Goal: Task Accomplishment & Management: Manage account settings

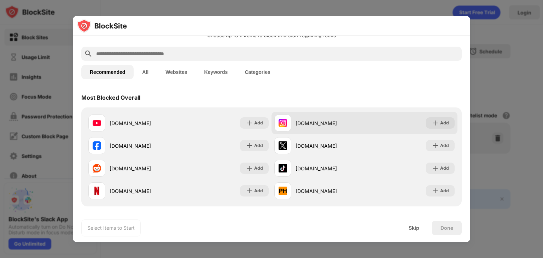
scroll to position [35, 0]
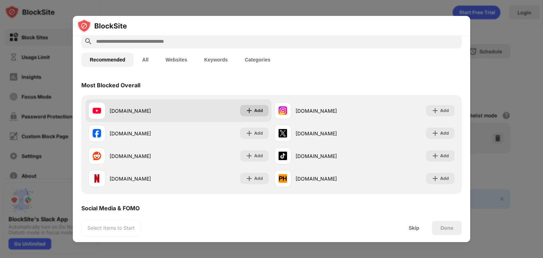
click at [259, 110] on div "Add" at bounding box center [258, 110] width 9 height 7
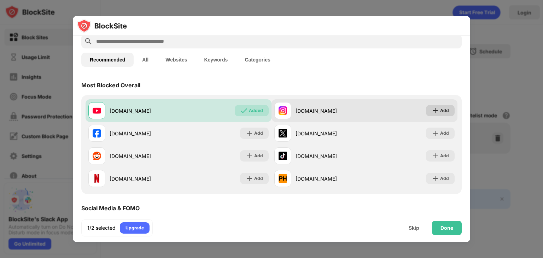
click at [440, 111] on div "Add" at bounding box center [444, 110] width 9 height 7
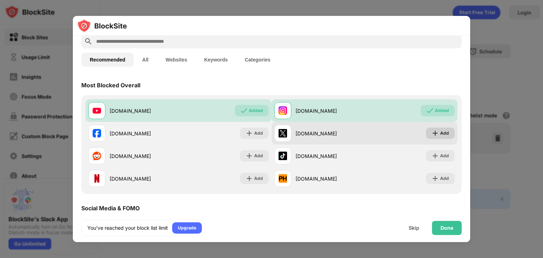
click at [440, 130] on div "Add" at bounding box center [444, 133] width 9 height 7
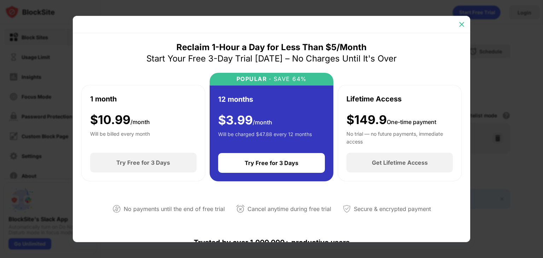
click at [463, 24] on img at bounding box center [461, 24] width 7 height 7
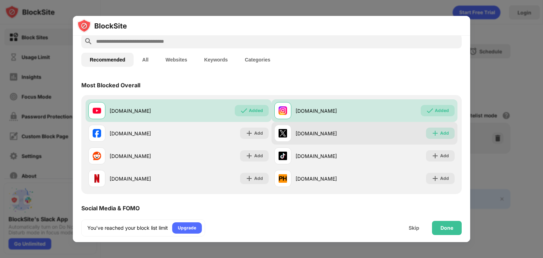
click at [440, 133] on div "Add" at bounding box center [444, 133] width 9 height 7
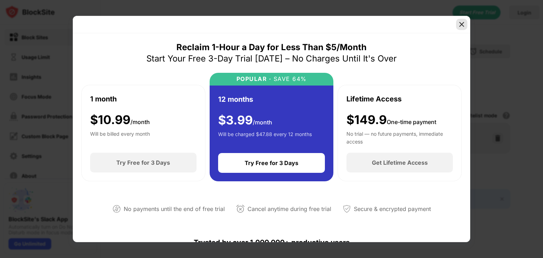
click at [463, 24] on img at bounding box center [461, 24] width 7 height 7
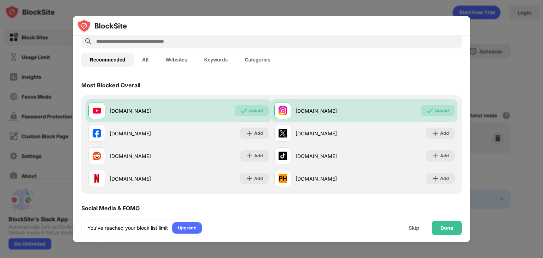
click at [497, 66] on div at bounding box center [271, 129] width 543 height 258
click at [446, 226] on div "Done" at bounding box center [447, 228] width 13 height 6
